Goal: Task Accomplishment & Management: Manage account settings

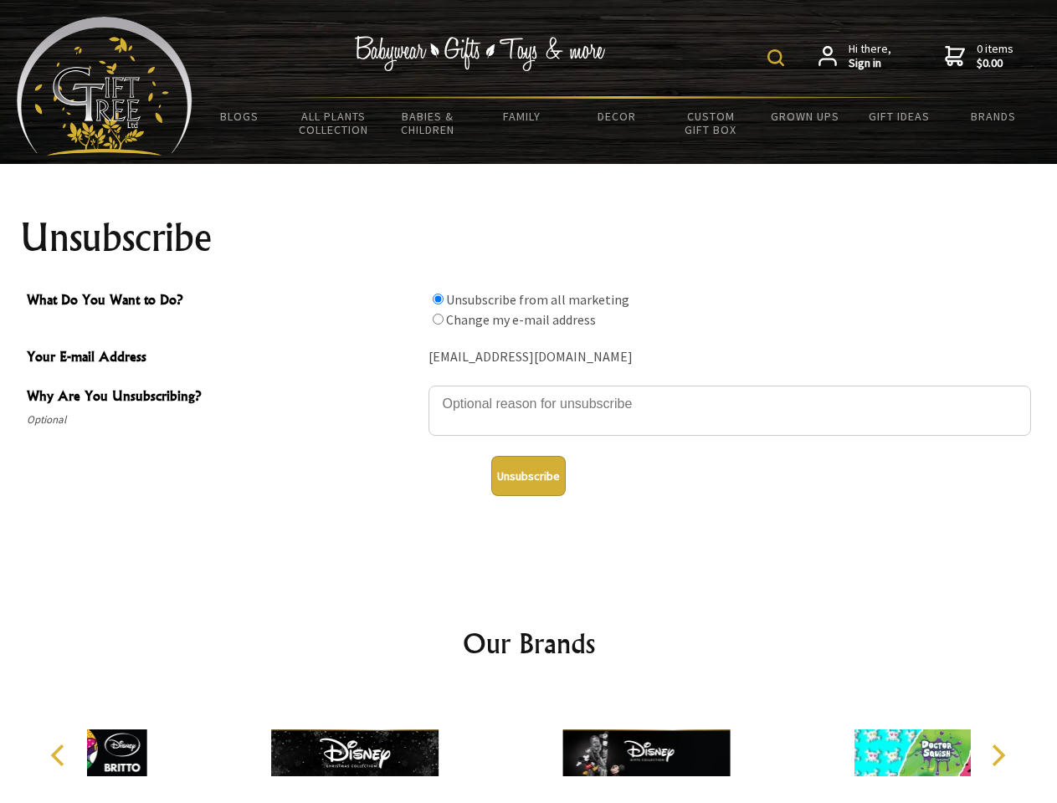
click at [778, 58] on img at bounding box center [775, 57] width 17 height 17
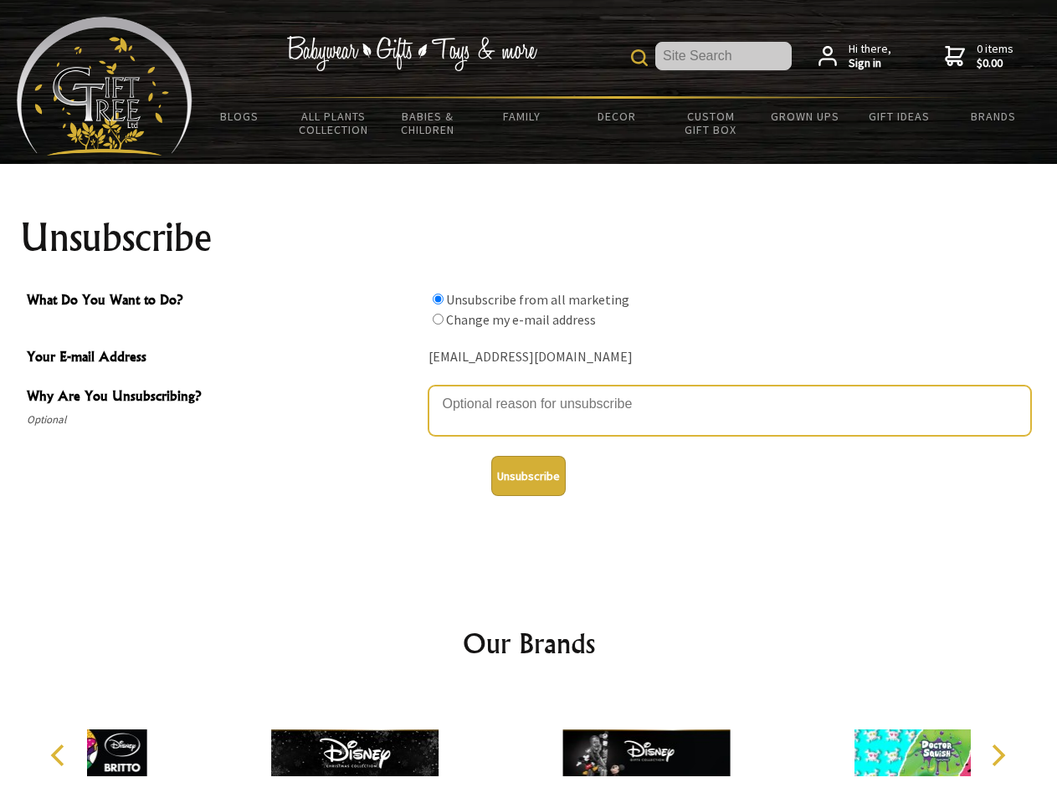
click at [529, 392] on textarea "Why Are You Unsubscribing?" at bounding box center [729, 411] width 602 height 50
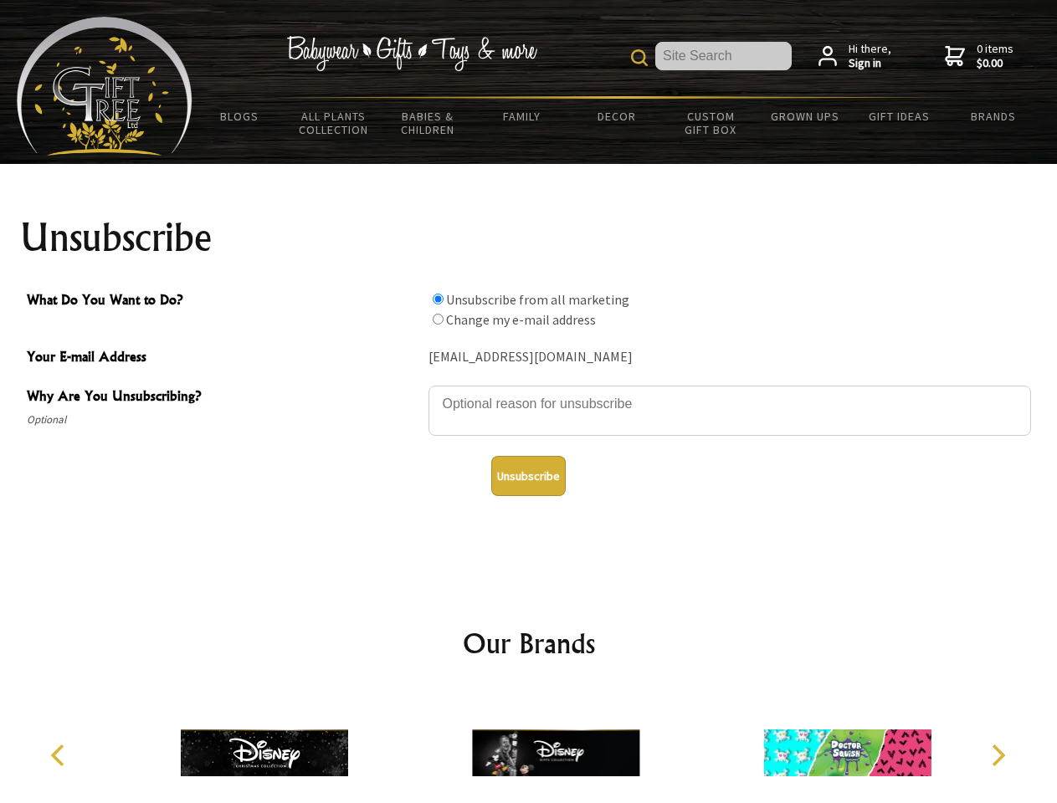
click at [438, 299] on input "What Do You Want to Do?" at bounding box center [438, 299] width 11 height 11
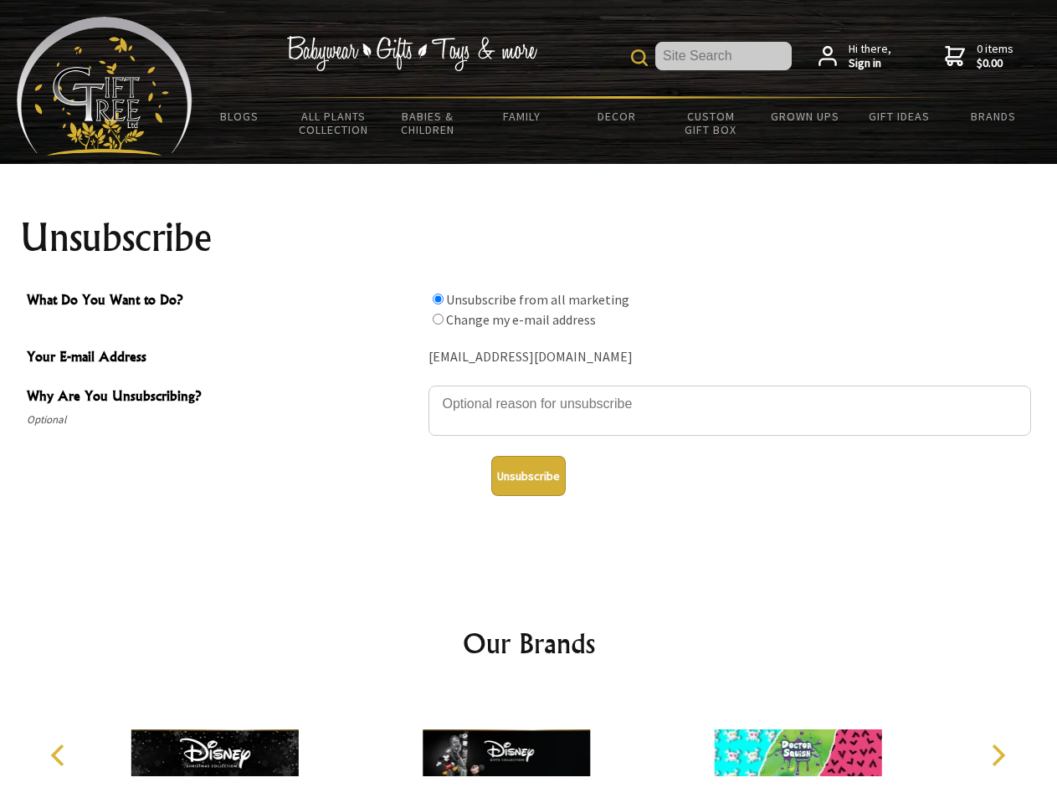
click at [438, 319] on input "What Do You Want to Do?" at bounding box center [438, 319] width 11 height 11
radio input "true"
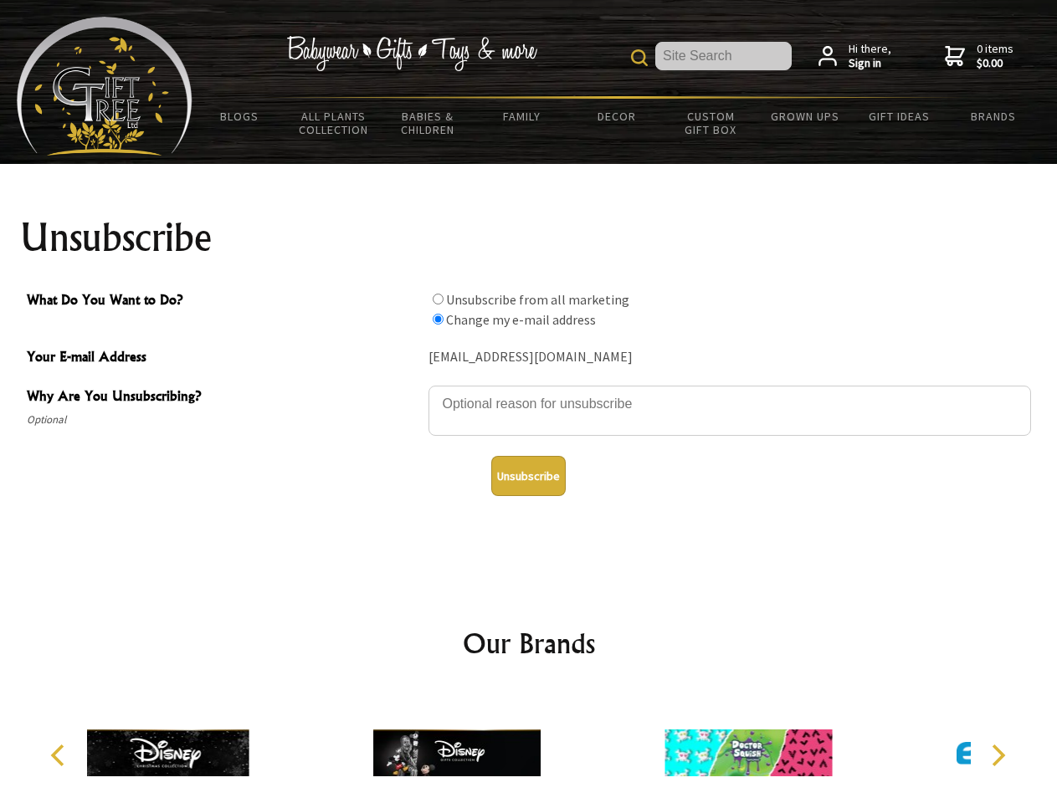
click at [528, 476] on button "Unsubscribe" at bounding box center [528, 476] width 74 height 40
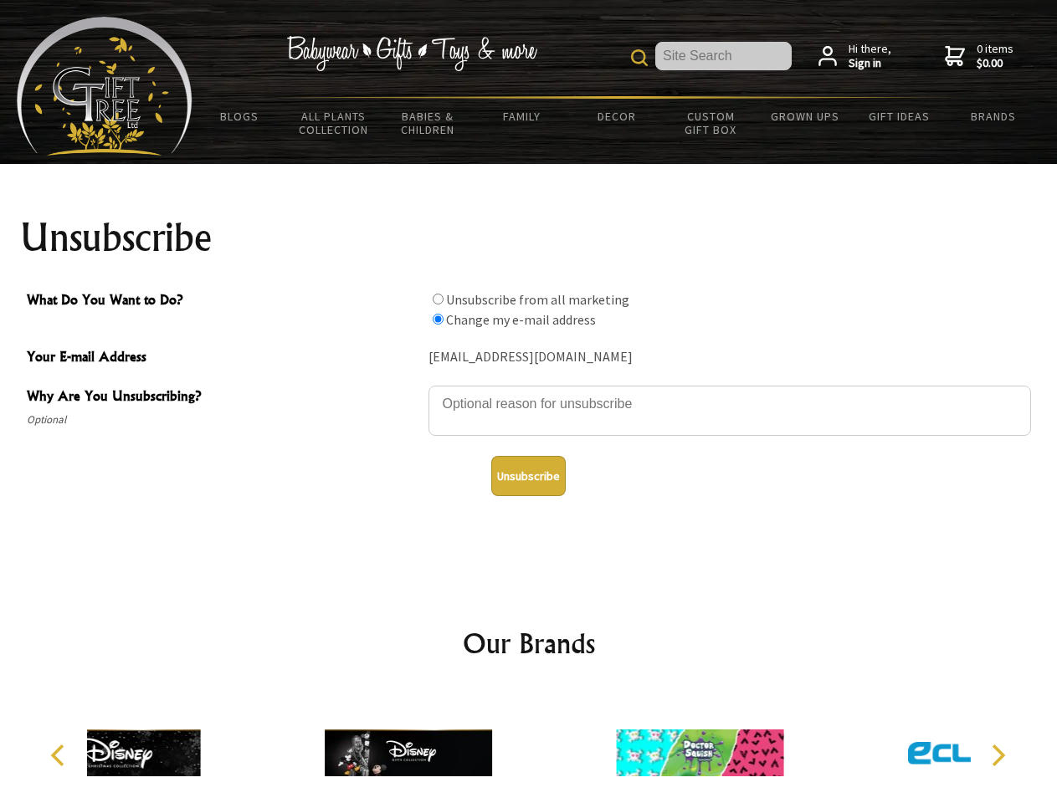
click at [554, 746] on div at bounding box center [699, 755] width 291 height 131
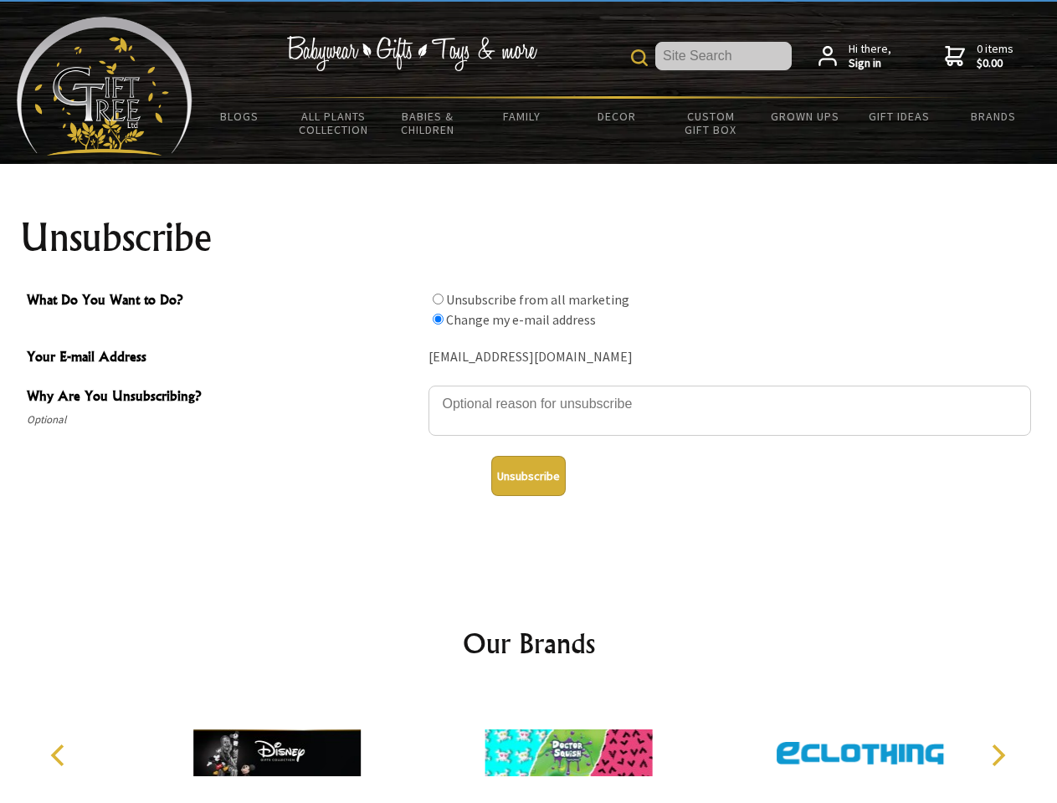
click at [60, 756] on icon "Previous" at bounding box center [60, 756] width 22 height 22
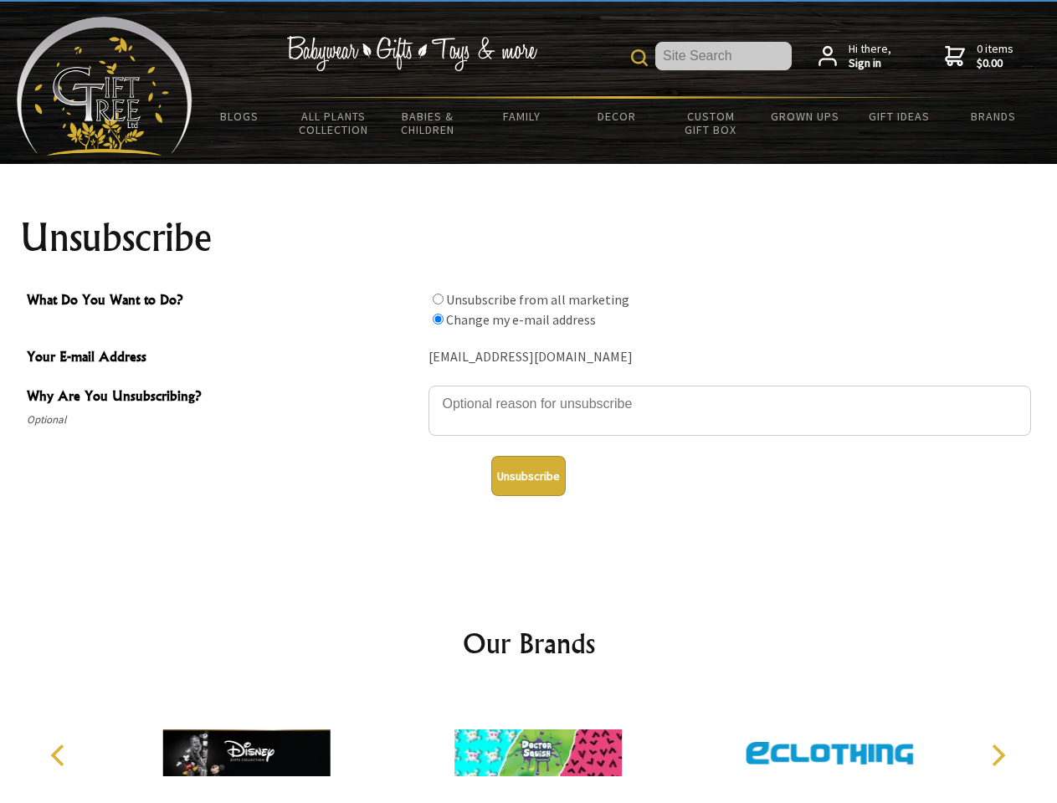
click at [997, 756] on icon "Next" at bounding box center [997, 756] width 22 height 22
